Goal: Find contact information: Find contact information

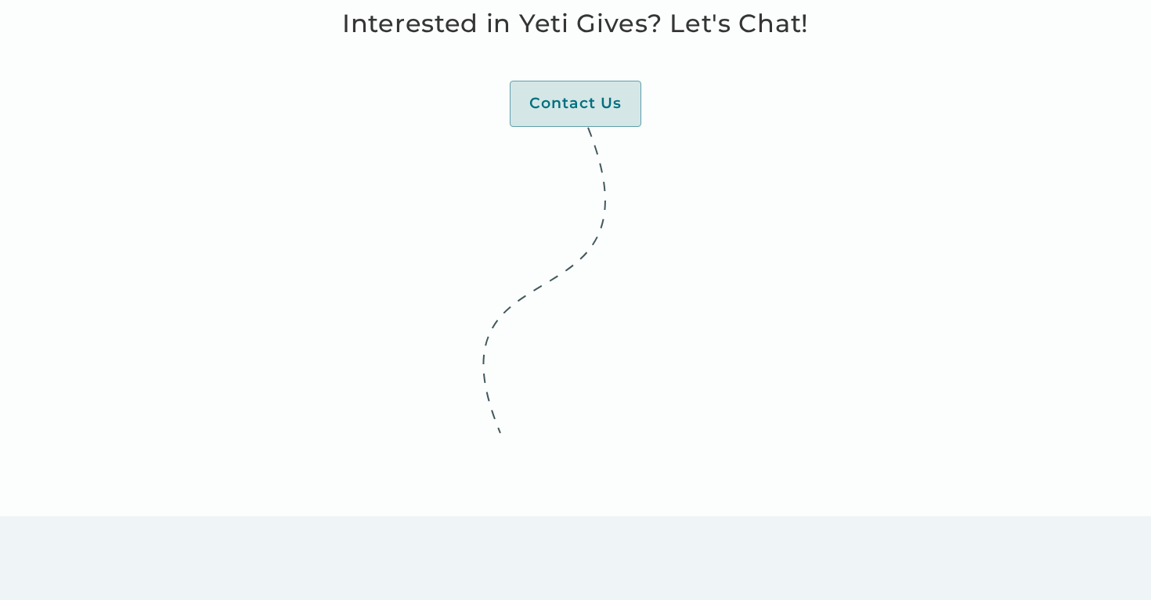
scroll to position [4469, 0]
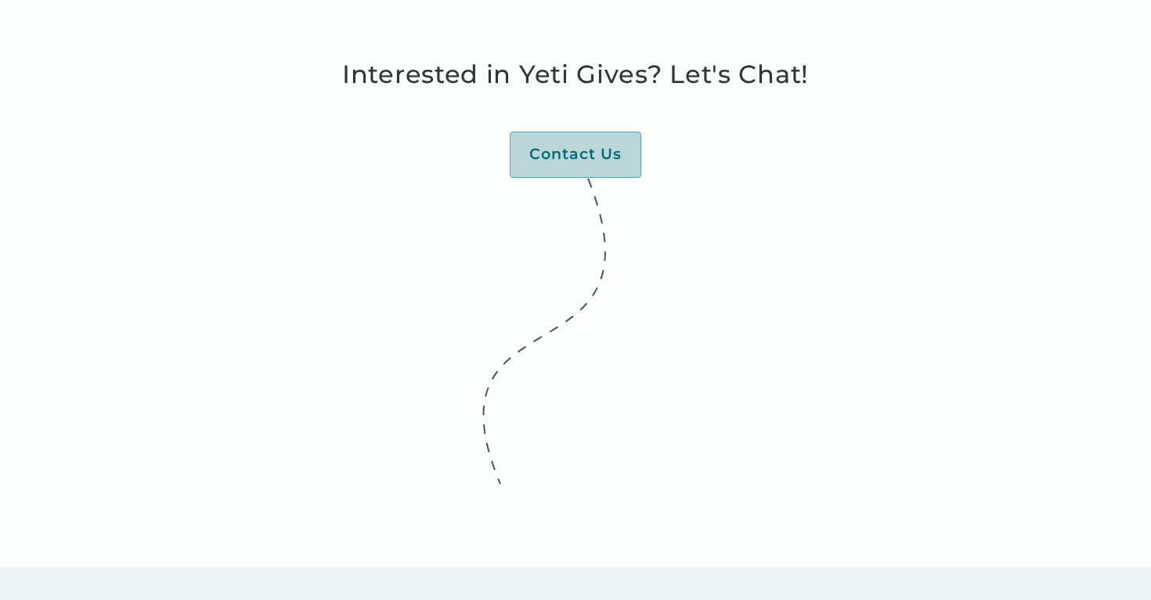
click at [576, 143] on link "Contact Us" at bounding box center [575, 154] width 131 height 46
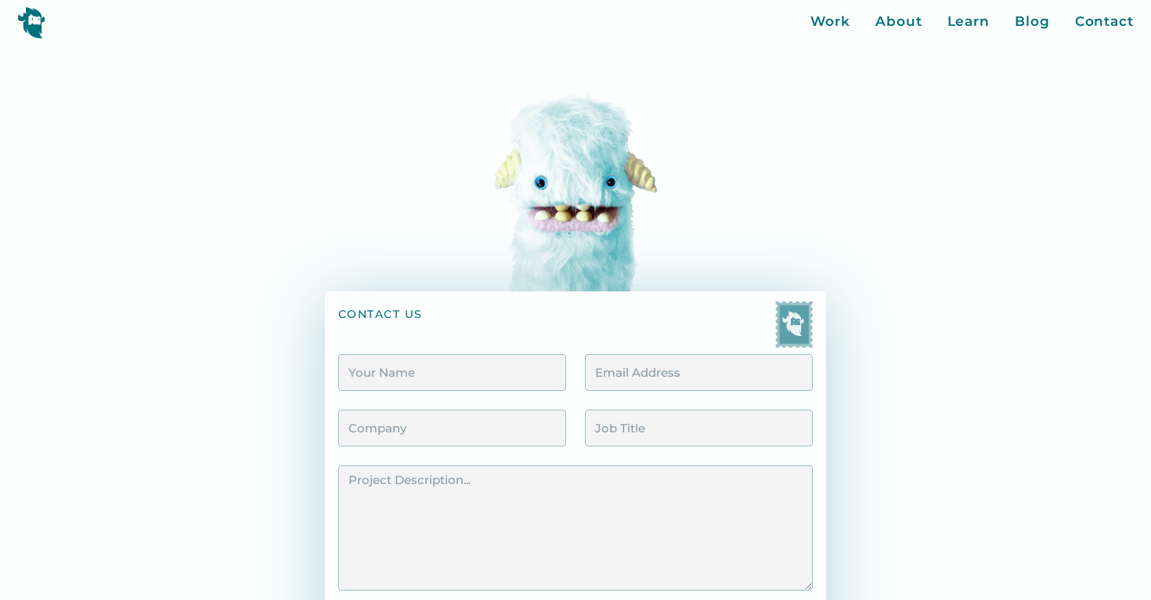
click at [703, 140] on div "contact us We'll reply within 24 hours. Send Message Thank you! Your submission…" at bounding box center [576, 393] width 1036 height 699
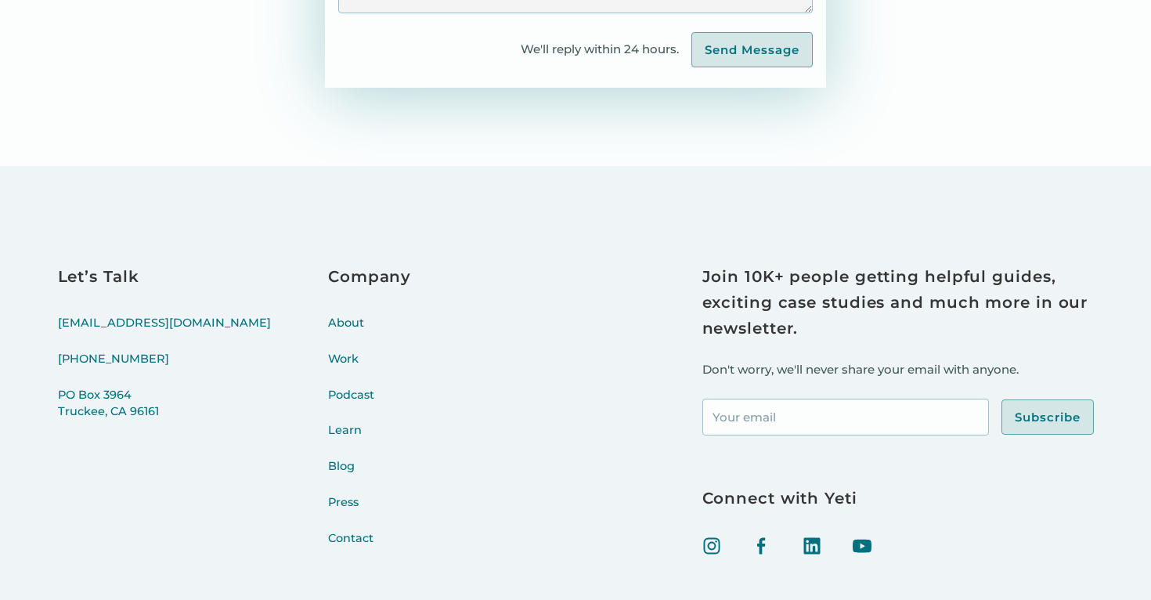
scroll to position [684, 0]
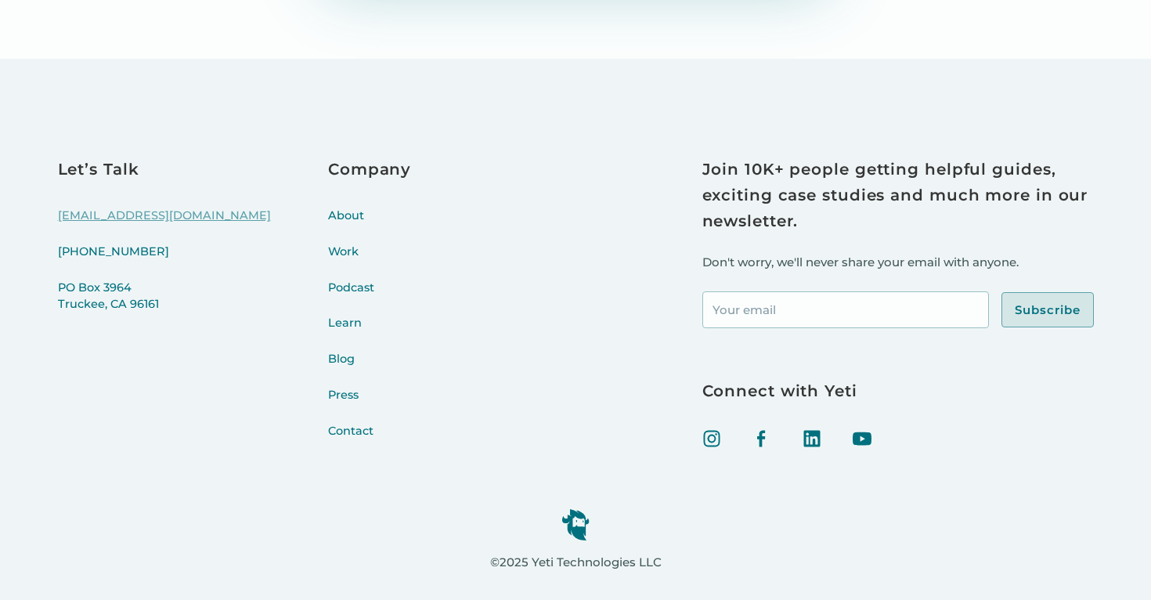
click at [118, 210] on link "[EMAIL_ADDRESS][DOMAIN_NAME]" at bounding box center [164, 225] width 213 height 36
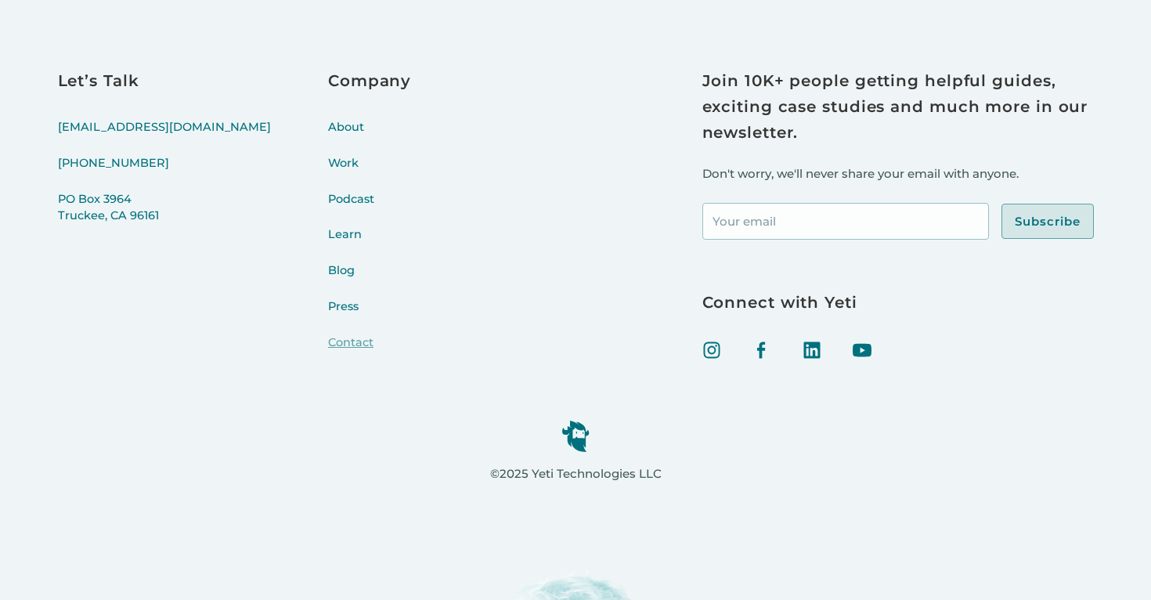
click at [328, 346] on link "Contact" at bounding box center [369, 352] width 83 height 36
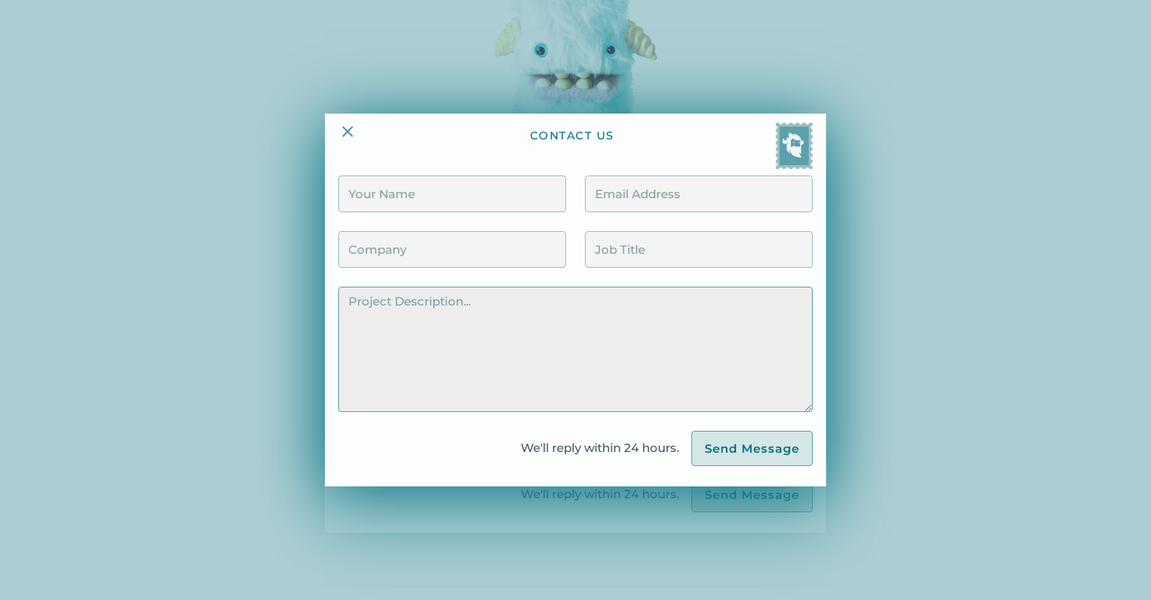
scroll to position [0, 0]
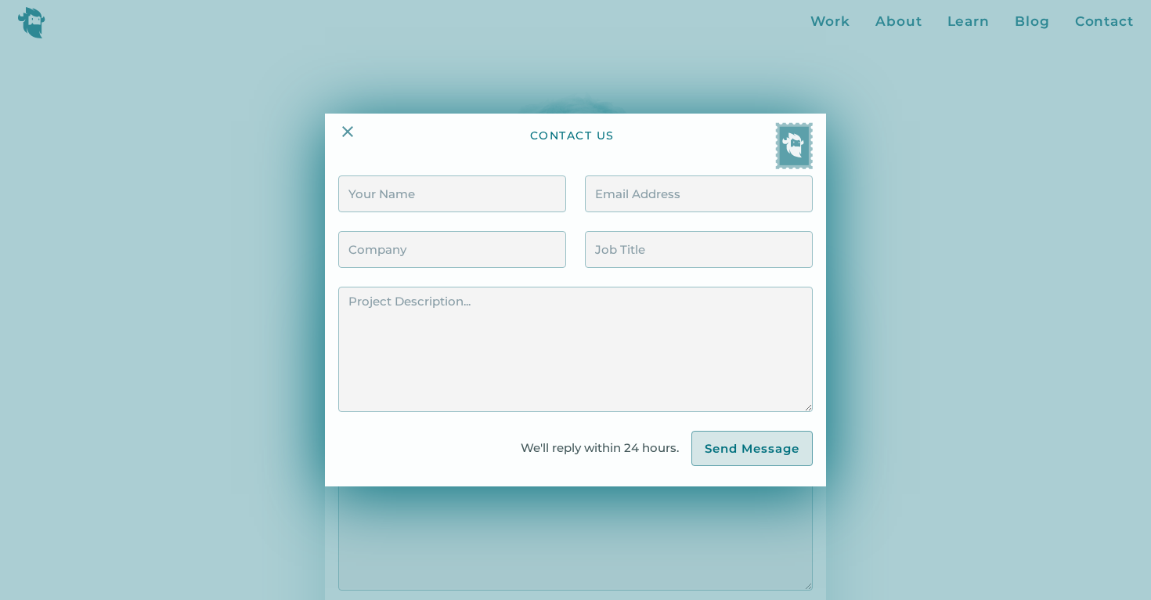
click at [326, 118] on div "contact us We'll reply within 24 hours. Send Message Thank you! Your message ha…" at bounding box center [575, 299] width 501 height 373
click at [335, 120] on div "contact us We'll reply within 24 hours. Send Message Thank you! Your message ha…" at bounding box center [575, 299] width 501 height 373
click at [348, 124] on img at bounding box center [347, 131] width 19 height 19
